Goal: Transaction & Acquisition: Purchase product/service

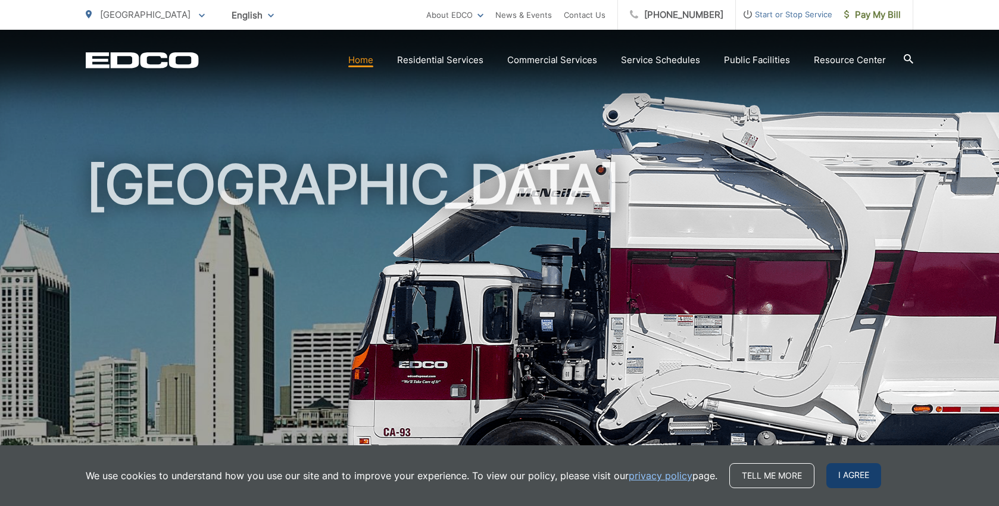
click at [835, 477] on span "I agree" at bounding box center [853, 475] width 55 height 25
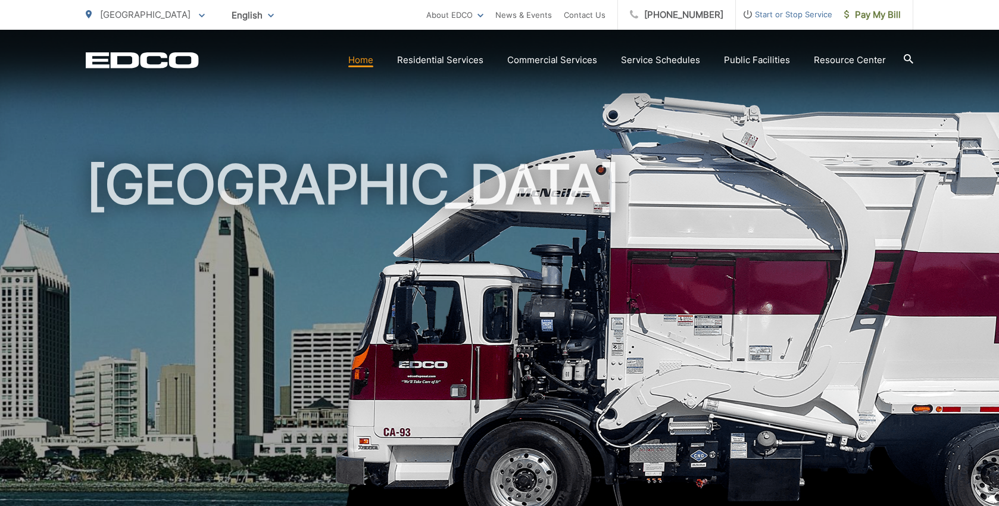
click at [369, 61] on link "Home" at bounding box center [360, 60] width 25 height 14
click at [885, 17] on span "Pay My Bill" at bounding box center [872, 15] width 57 height 14
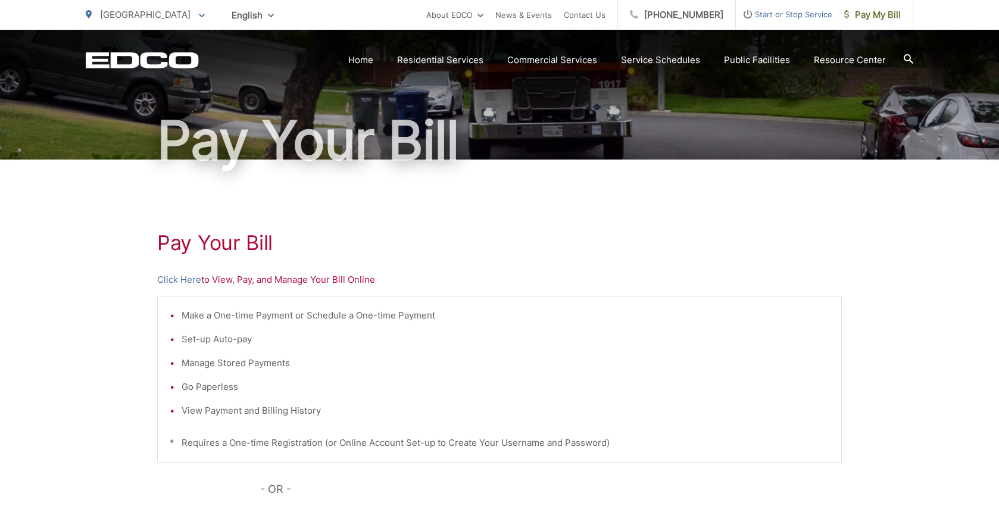
scroll to position [171, 0]
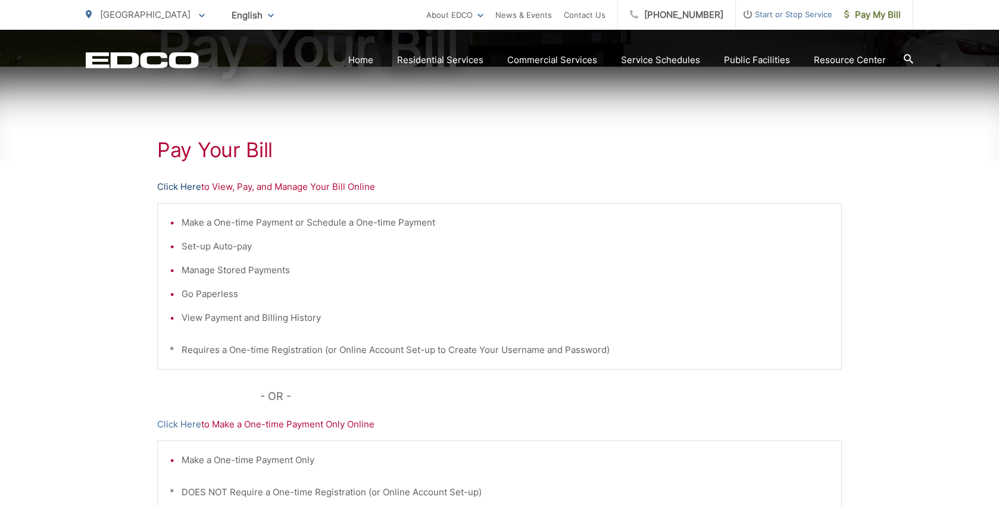
click at [194, 189] on link "Click Here" at bounding box center [179, 187] width 44 height 14
